Goal: Information Seeking & Learning: Learn about a topic

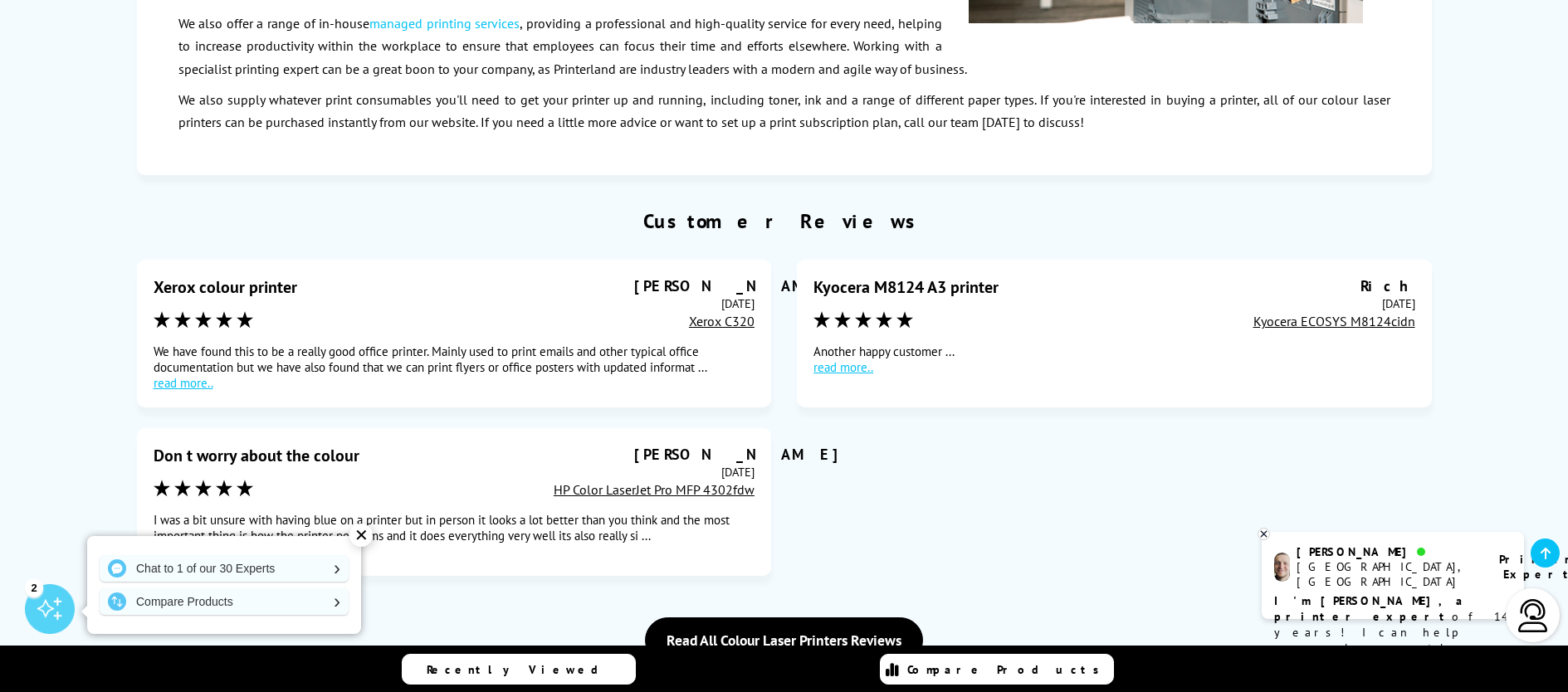
scroll to position [5076, 0]
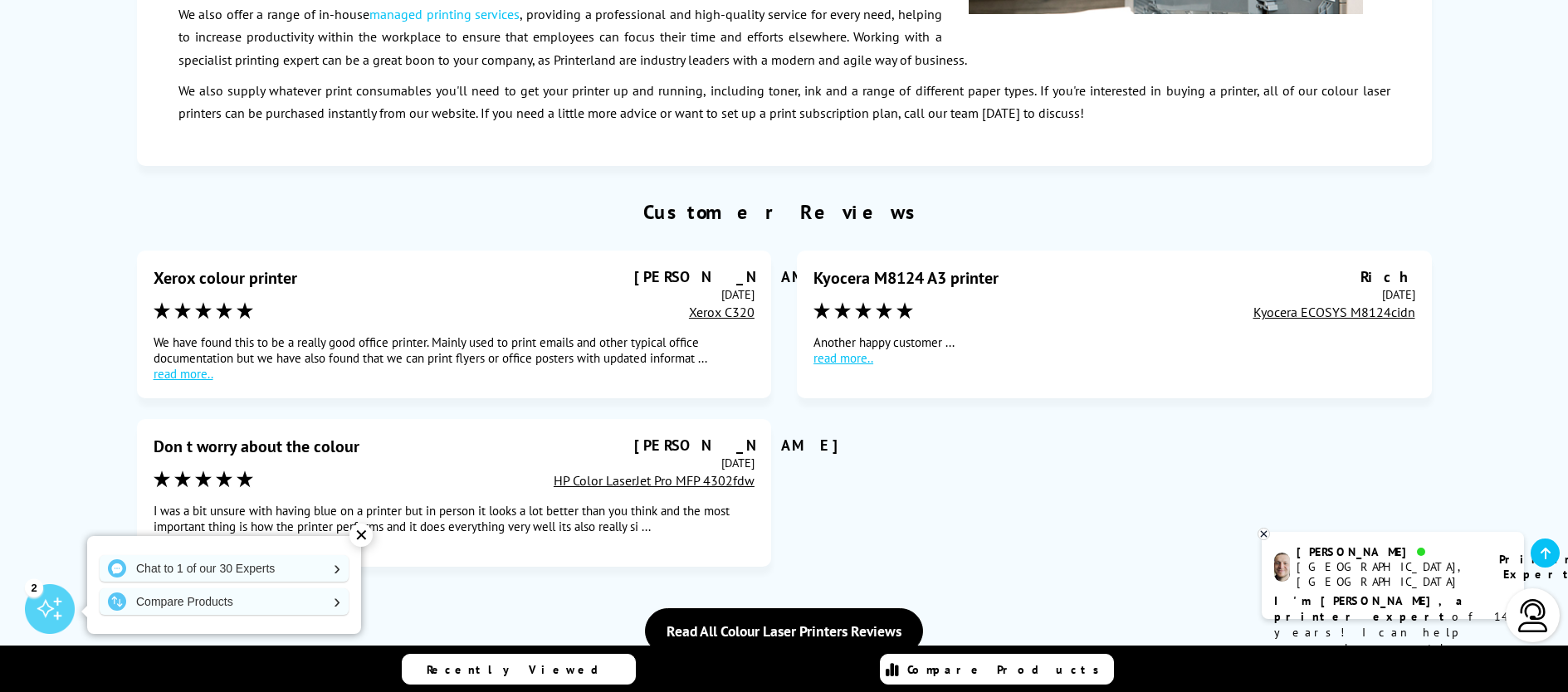
click at [191, 535] on link "read more.." at bounding box center [454, 542] width 601 height 15
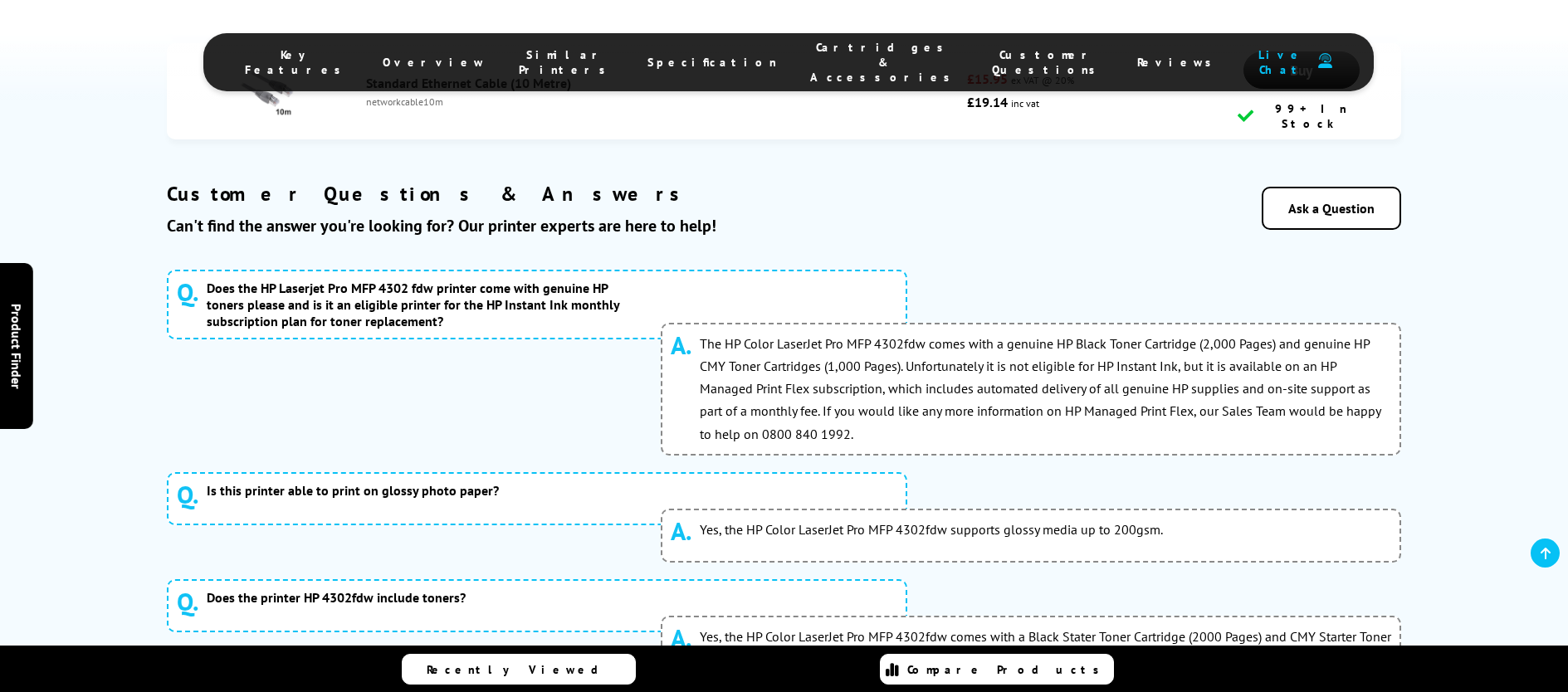
scroll to position [8595, 0]
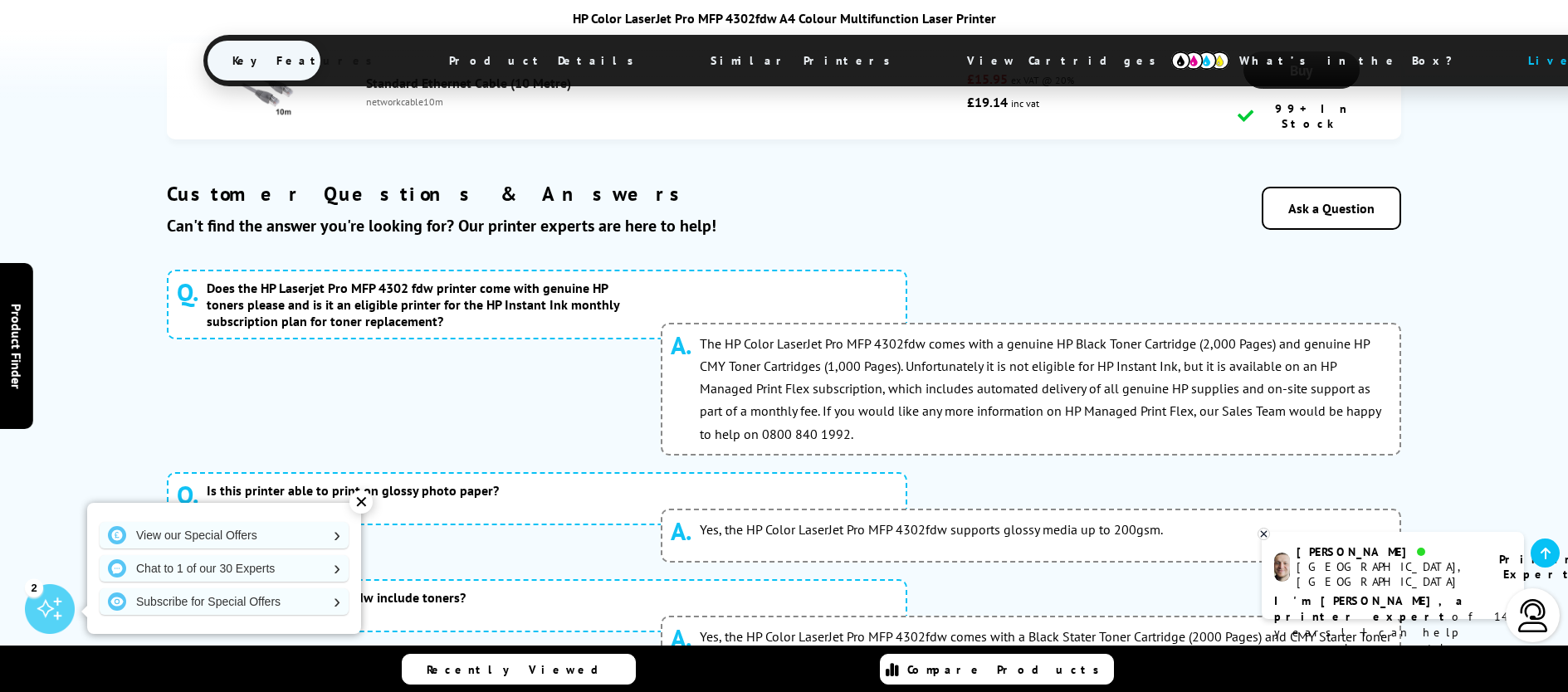
click at [362, 495] on div "✕" at bounding box center [361, 502] width 24 height 24
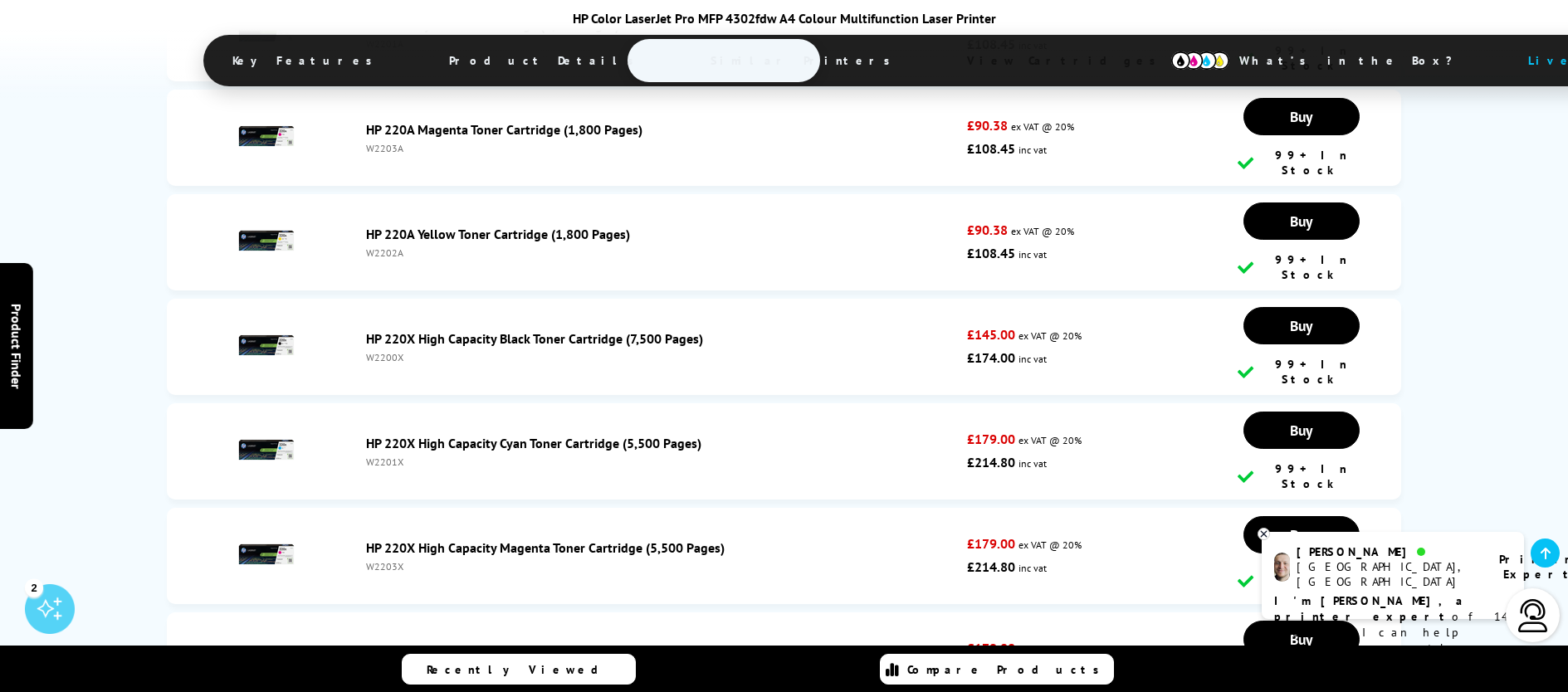
scroll to position [6574, 0]
